Goal: Information Seeking & Learning: Learn about a topic

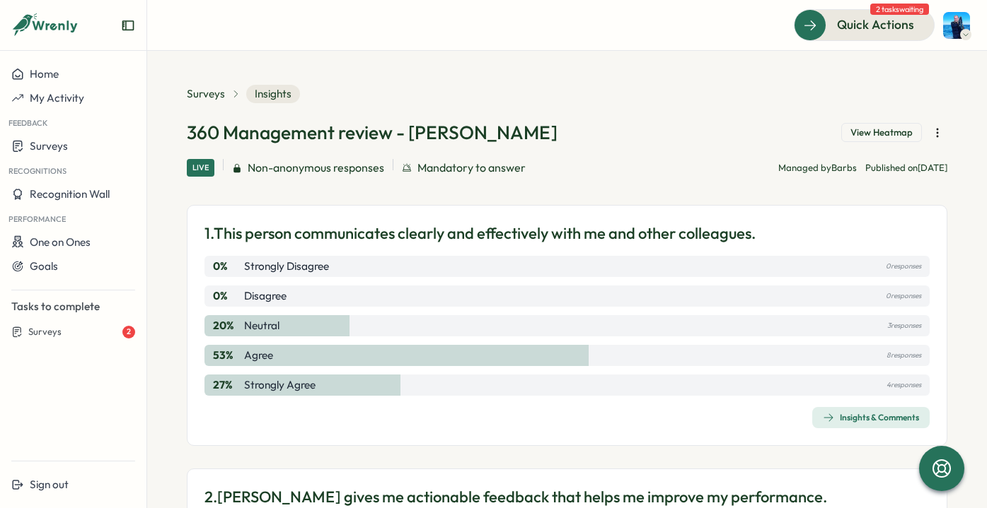
click at [847, 432] on div "1. This person communicates clearly and effectively with me and other colleague…" at bounding box center [567, 325] width 760 height 241
click at [842, 417] on div "Insights & Comments" at bounding box center [870, 417] width 96 height 11
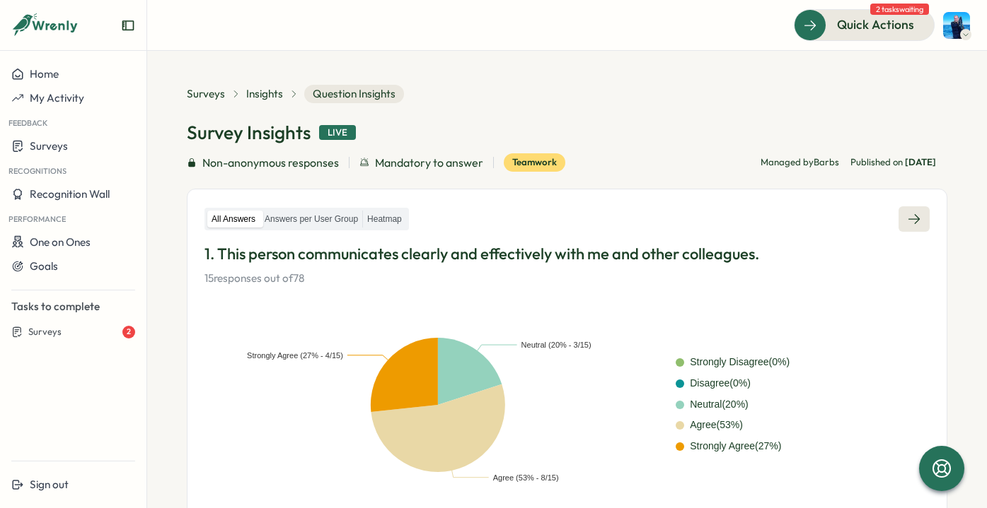
click at [907, 223] on icon at bounding box center [914, 219] width 14 height 14
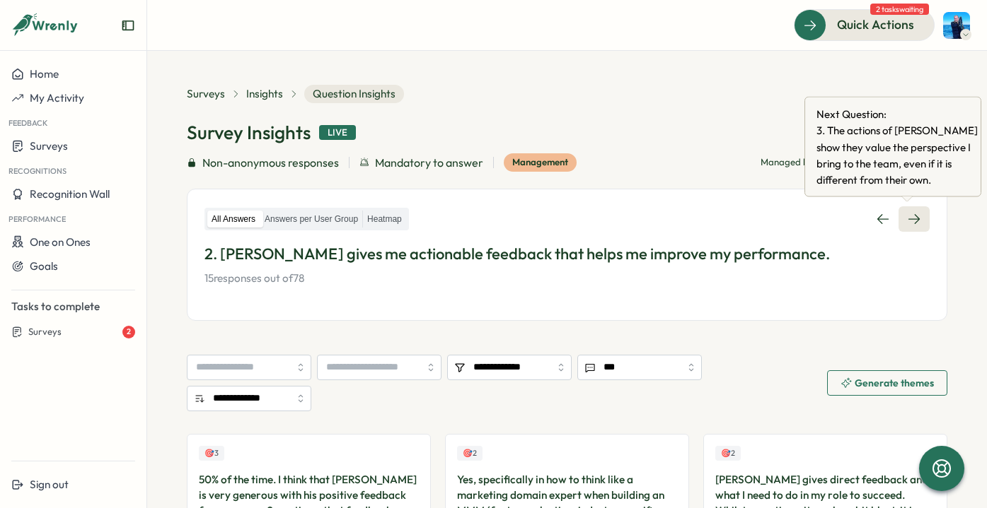
click at [912, 221] on icon at bounding box center [914, 219] width 14 height 14
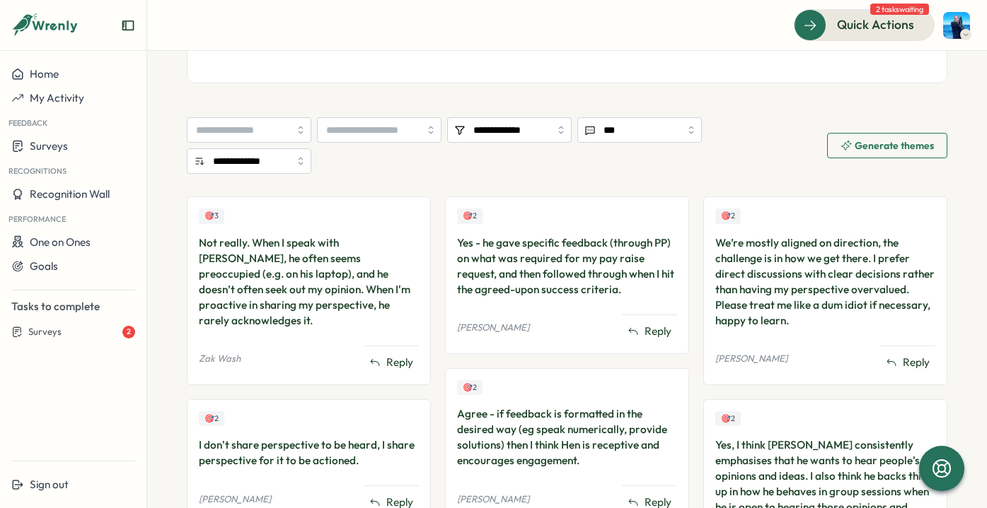
scroll to position [260, 0]
click at [328, 269] on div "Not really. When I speak with [PERSON_NAME], he often seems preoccupied (e.g. o…" at bounding box center [309, 281] width 220 height 93
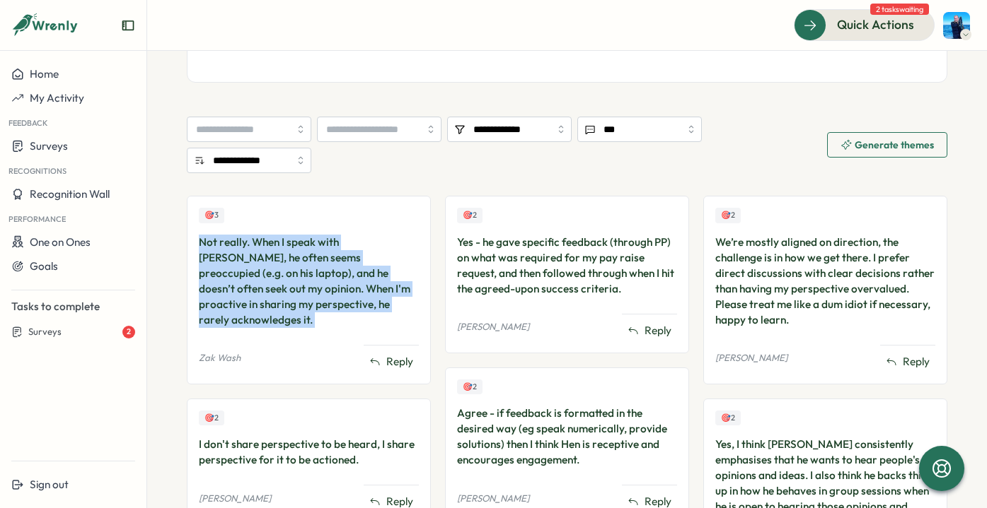
click at [328, 269] on div "Not really. When I speak with [PERSON_NAME], he often seems preoccupied (e.g. o…" at bounding box center [309, 281] width 220 height 93
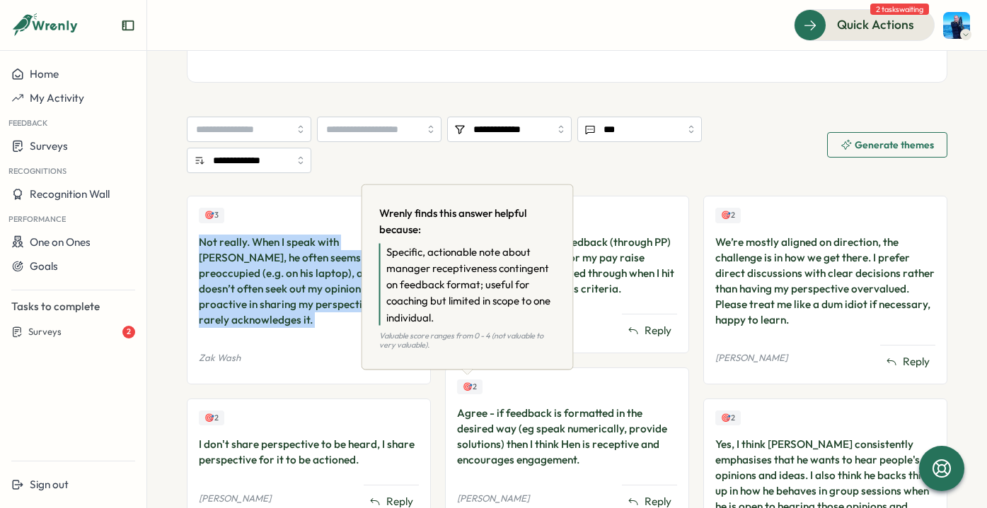
copy div "Not really. When I speak with [PERSON_NAME], he often seems preoccupied (e.g. o…"
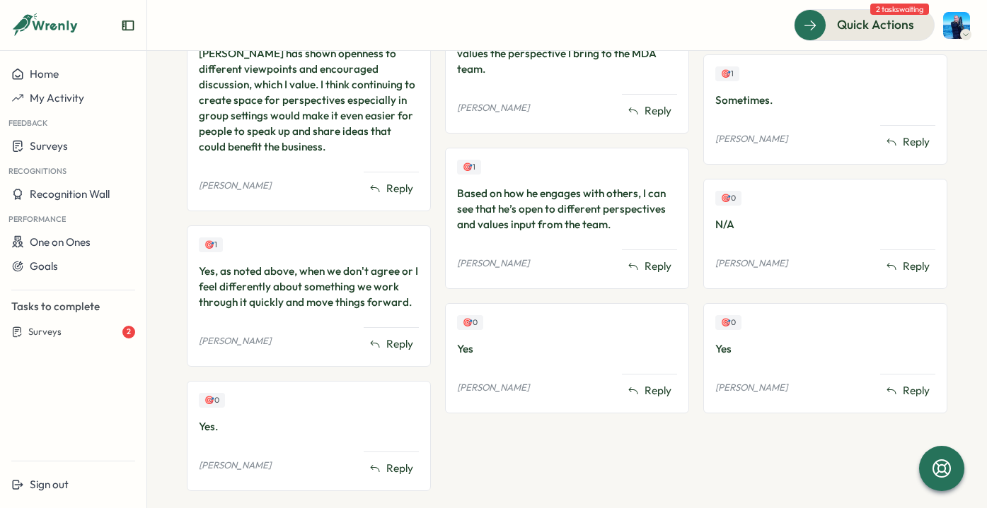
scroll to position [0, 0]
